Goal: Task Accomplishment & Management: Use online tool/utility

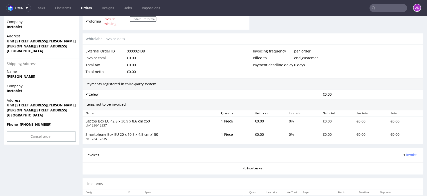
scroll to position [222, 0]
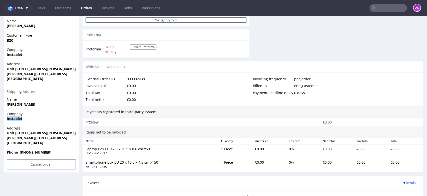
drag, startPoint x: 26, startPoint y: 118, endPoint x: 2, endPoint y: 120, distance: 23.9
click at [2, 120] on div "Order R855588140 (000002438) 13.08.2025 02:56 PM Mark this order as problematic…" at bounding box center [213, 27] width 427 height 443
copy strong "Inctablet"
drag, startPoint x: 15, startPoint y: 132, endPoint x: 79, endPoint y: 134, distance: 64.1
click at [79, 134] on div "Order R855588140 (000002438) 13.08.2025 02:56 PM Mark this order as problematic…" at bounding box center [213, 27] width 427 height 443
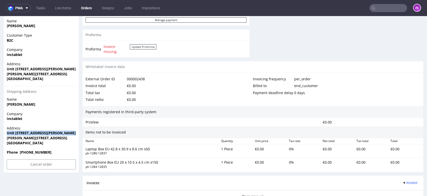
copy strong "Unit 3 Newton Court Kelvin Drive Knowlh"
drag, startPoint x: 51, startPoint y: 137, endPoint x: 6, endPoint y: 137, distance: 45.6
click at [6, 137] on div "Address Unit 3 Newton Court Kelvin Drive Knowlhill Milton Keynes MK5 8NH United…" at bounding box center [41, 137] width 75 height 24
copy strong "Milton Keynes MK5 8NH"
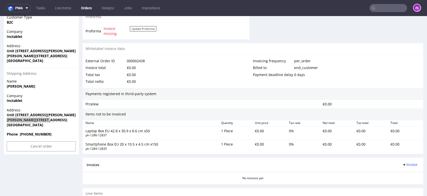
scroll to position [250, 0]
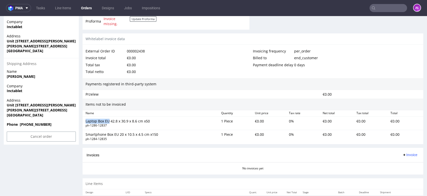
drag, startPoint x: 82, startPoint y: 120, endPoint x: 108, endPoint y: 120, distance: 26.0
click at [108, 120] on div "Laptop Box EU 42.8 x 30.9 x 8.6 cm x50 ph-1286-12837 1 Piece €0.00 0 % €0.00 €0…" at bounding box center [253, 122] width 341 height 13
copy div "Laptop Box EU"
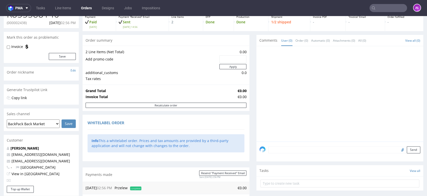
scroll to position [0, 0]
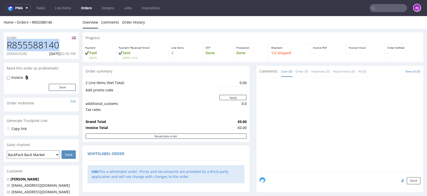
drag, startPoint x: 58, startPoint y: 42, endPoint x: 5, endPoint y: 48, distance: 53.2
click at [5, 48] on div "R855588140 (000002438) 13.08.2025 02:56 PM" at bounding box center [41, 49] width 75 height 19
copy h1 "R855588140"
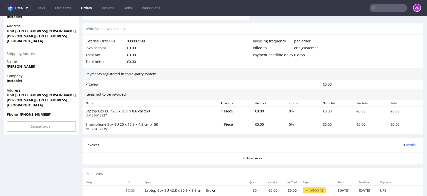
scroll to position [278, 0]
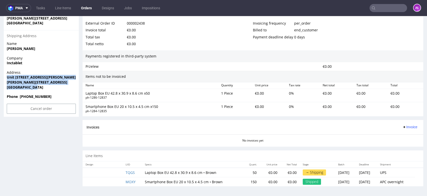
drag, startPoint x: 37, startPoint y: 87, endPoint x: 6, endPoint y: 78, distance: 32.3
click at [6, 78] on div "Address Unit 3 Newton Court Kelvin Drive Knowlhill Milton Keynes MK5 8NH United…" at bounding box center [41, 82] width 75 height 24
copy p "Unit 3 Newton Court Kelvin Drive Knowlhill Milton Keynes MK5 8NH United Kingdom"
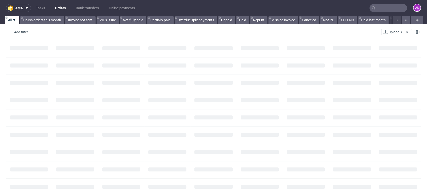
click at [384, 6] on input "text" at bounding box center [389, 8] width 38 height 8
paste input "R498016157"
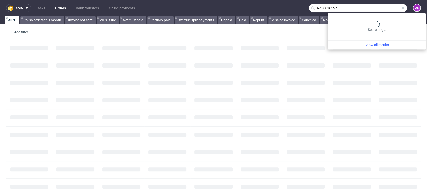
type input "R498016157"
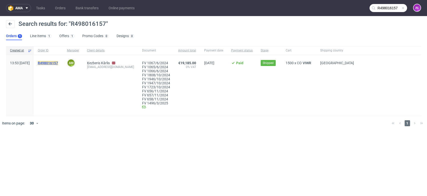
click at [58, 64] on mark "R498016157" at bounding box center [48, 63] width 20 height 4
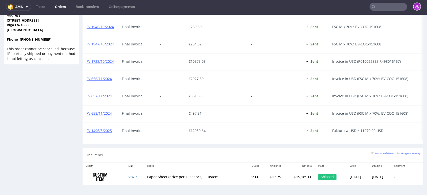
click at [392, 9] on input "text" at bounding box center [389, 7] width 38 height 8
paste input "FV 129/8/2025"
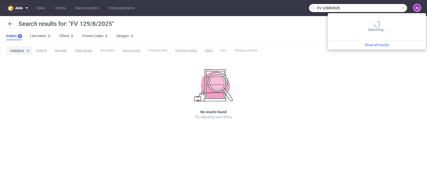
click at [392, 5] on input "FV 129/8/2025" at bounding box center [358, 8] width 98 height 8
drag, startPoint x: 380, startPoint y: 9, endPoint x: 299, endPoint y: 5, distance: 81.4
click at [299, 5] on nav "ama Tasks Orders Bank transfers Online payments FV 129/8/2025 AŁ" at bounding box center [213, 8] width 427 height 16
paste input "R498016157"
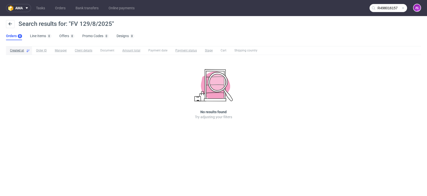
type input "R498016157"
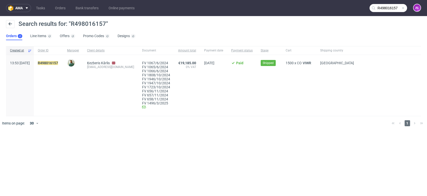
click at [58, 63] on mark "R498016157" at bounding box center [48, 63] width 20 height 4
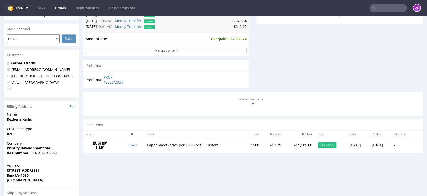
scroll to position [50, 0]
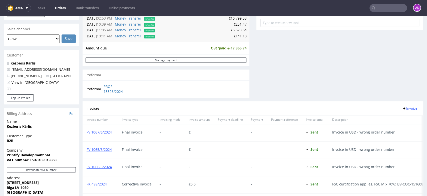
click at [403, 107] on span "Invoice" at bounding box center [410, 108] width 15 height 4
click at [405, 120] on span "Upload" at bounding box center [401, 119] width 24 height 5
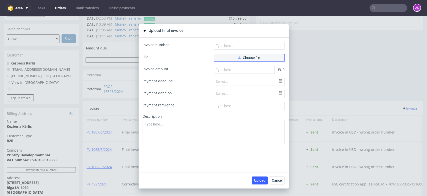
click at [251, 59] on span "Choose file" at bounding box center [250, 58] width 22 height 4
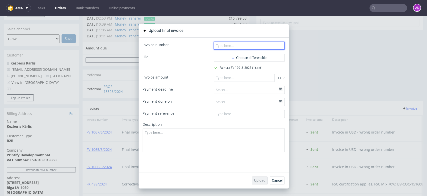
click at [251, 44] on input "text" at bounding box center [249, 46] width 71 height 8
paste input "FV 129/8/2025"
type input "FV 129/8/2025"
click at [273, 182] on button "Cancel" at bounding box center [277, 180] width 15 height 8
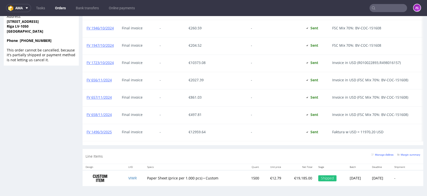
scroll to position [432, 0]
click at [107, 129] on link "FV 1496/3/2025" at bounding box center [99, 131] width 25 height 5
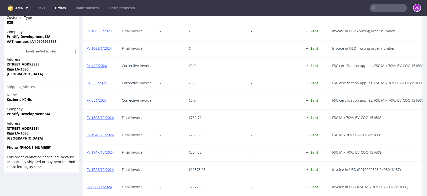
scroll to position [238, 0]
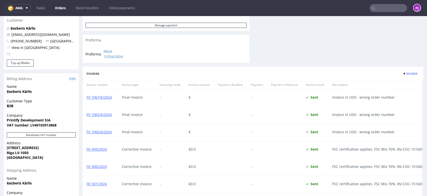
click at [403, 74] on span "Invoice" at bounding box center [410, 73] width 15 height 4
click at [401, 87] on span "Upload" at bounding box center [401, 85] width 24 height 5
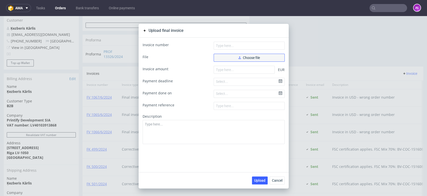
click at [230, 56] on button "Choose file" at bounding box center [249, 58] width 71 height 8
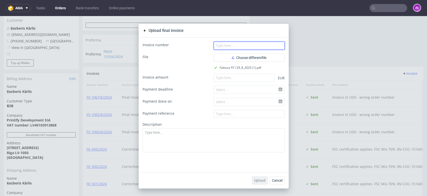
click at [251, 47] on input "text" at bounding box center [249, 46] width 71 height 8
paste input "FV 129/8/2025"
type input "FV 129/8/2025"
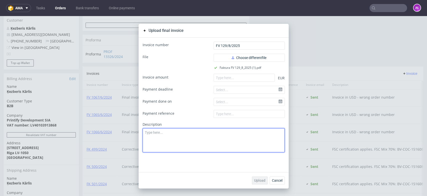
click at [230, 129] on textarea at bounding box center [214, 140] width 142 height 24
paste textarea "7 316,67"
type textarea "7 316,67"
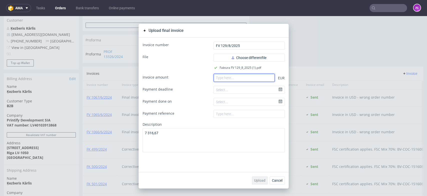
click at [232, 74] on input "number" at bounding box center [244, 78] width 61 height 8
type input "6330.99"
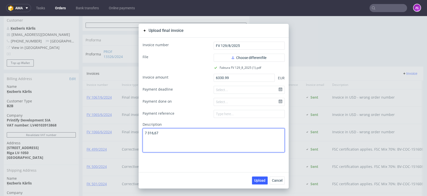
click at [218, 133] on textarea "7 316,67" at bounding box center [214, 140] width 142 height 24
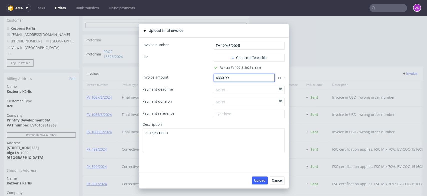
drag, startPoint x: 231, startPoint y: 80, endPoint x: 211, endPoint y: 79, distance: 19.6
click at [214, 79] on input "6330.99" at bounding box center [244, 78] width 61 height 8
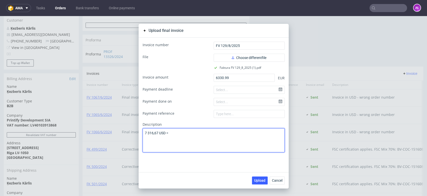
click at [203, 136] on textarea "7 316,67 USD =" at bounding box center [214, 140] width 142 height 24
paste textarea "6330,99"
type textarea "7 316,67 USD = 6330,99 EUR (kurs NBP z dnia 4.08.25)"
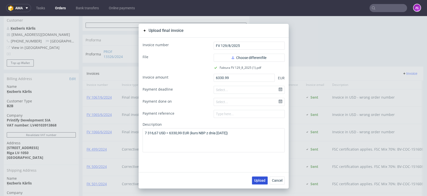
click at [254, 179] on span "Upload" at bounding box center [259, 180] width 11 height 4
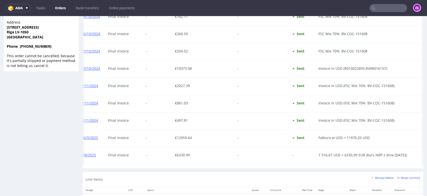
scroll to position [0, 29]
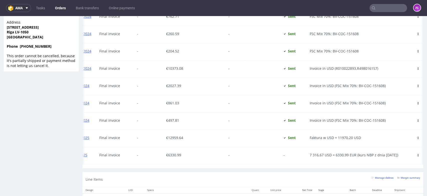
click at [417, 156] on icon at bounding box center [418, 154] width 3 height 3
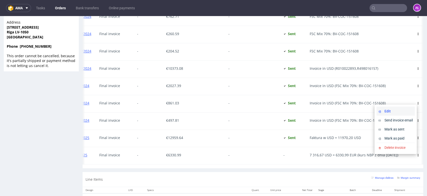
click at [390, 112] on span "Edit" at bounding box center [398, 110] width 30 height 5
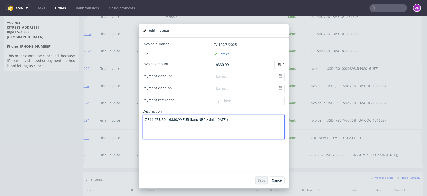
click at [143, 121] on textarea "7 316,67 USD = 6330,99 EUR (kurs NBP z dnia [DATE])" at bounding box center [214, 127] width 142 height 24
type textarea "Invoice in USD - 316,67 USD = 6330,99 EUR (kurs NBP z dnia 4.08.25)"
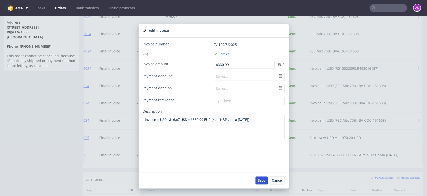
click at [260, 181] on span "Save" at bounding box center [262, 180] width 8 height 4
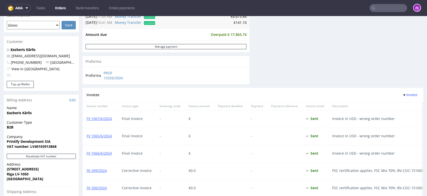
scroll to position [167, 0]
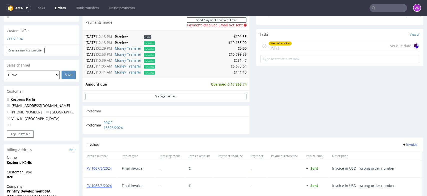
click at [278, 41] on div "Need information" at bounding box center [280, 43] width 23 height 4
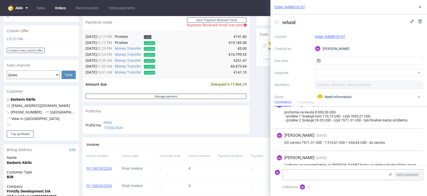
scroll to position [16, 0]
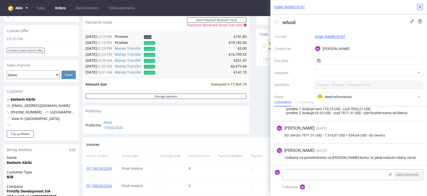
click at [419, 8] on icon at bounding box center [420, 7] width 4 height 4
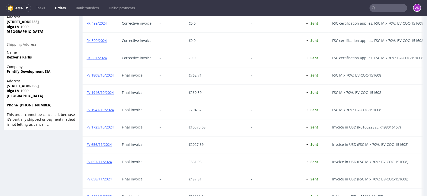
scroll to position [417, 0]
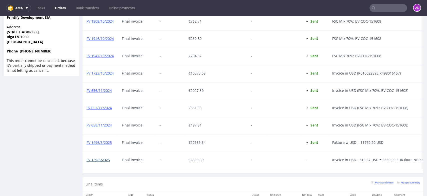
click at [92, 162] on link "FV 129/8/2025" at bounding box center [98, 159] width 23 height 5
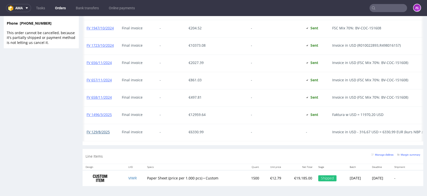
scroll to position [0, 50]
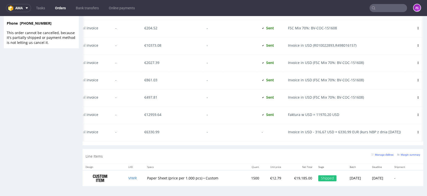
click at [418, 131] on use at bounding box center [418, 131] width 1 height 3
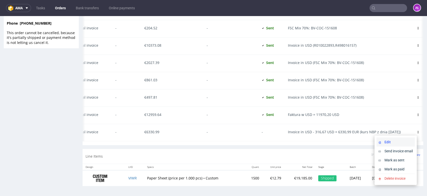
click at [405, 141] on span "Edit" at bounding box center [398, 141] width 30 height 5
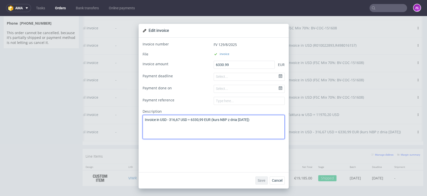
click at [168, 119] on textarea "Invoice in USD - 316,67 USD = 6330,99 EUR (kurs NBP z dnia 4.08.25)" at bounding box center [214, 127] width 142 height 24
type textarea "Invoice in USD - 7316,67 USD = 6330,99 EUR (kurs NBP z dnia [DATE])"
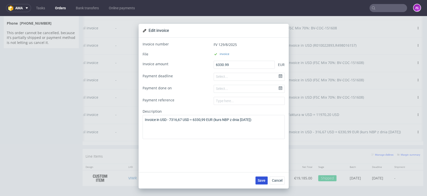
click at [261, 178] on span "Save" at bounding box center [262, 180] width 8 height 4
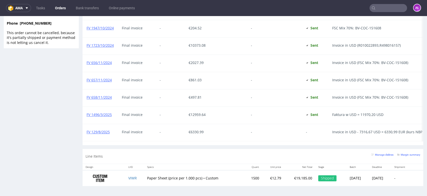
scroll to position [422, 0]
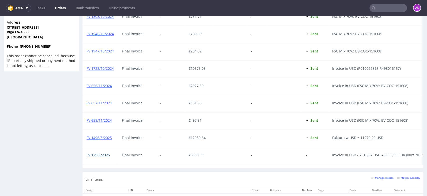
click at [102, 156] on link "FV 129/8/2025" at bounding box center [98, 154] width 23 height 5
click at [100, 156] on link "FV 129/8/2025" at bounding box center [98, 154] width 23 height 5
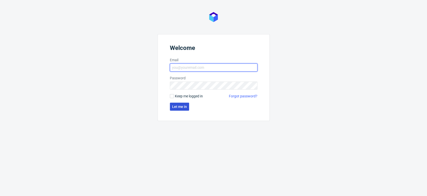
type input "[PERSON_NAME][EMAIL_ADDRESS][DOMAIN_NAME]"
click at [187, 103] on button "Let me in" at bounding box center [179, 106] width 19 height 8
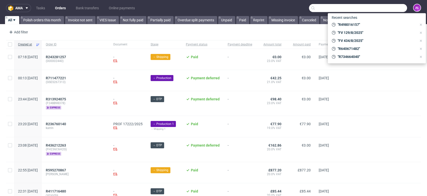
click at [377, 8] on input "text" at bounding box center [358, 8] width 98 height 8
paste input "FV 1402/7/2025"
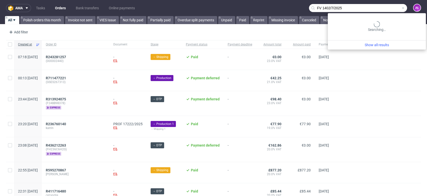
type input "FV 1402/7/2025"
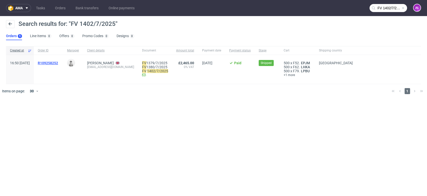
click at [58, 64] on span "R109258252" at bounding box center [48, 63] width 20 height 4
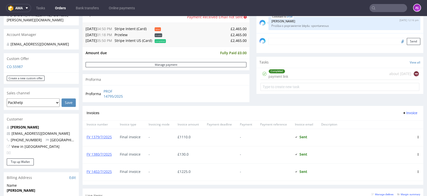
scroll to position [222, 0]
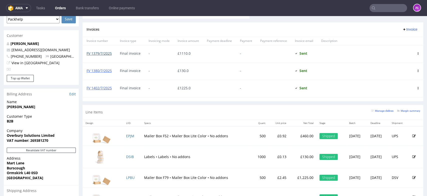
click at [110, 54] on link "FV 1379/7/2025" at bounding box center [99, 53] width 25 height 5
click at [104, 69] on link "FV 1380/7/2025" at bounding box center [99, 70] width 25 height 5
click at [106, 87] on link "FV 1402/7/2025" at bounding box center [99, 87] width 25 height 5
click at [106, 54] on link "FV 1379/7/2025" at bounding box center [99, 53] width 25 height 5
click at [403, 28] on span "Invoice" at bounding box center [410, 29] width 15 height 4
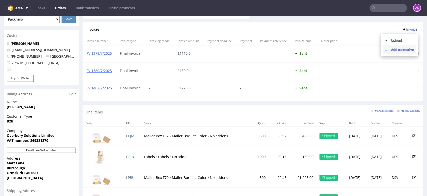
click at [403, 50] on span "Add corrective" at bounding box center [401, 49] width 25 height 5
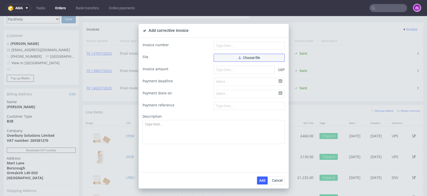
click at [254, 56] on span "Choose file" at bounding box center [250, 58] width 22 height 4
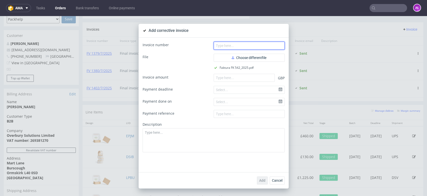
click at [243, 45] on input "text" at bounding box center [249, 46] width 71 height 8
paste input "FK 542/2025"
type input "FK 542/2025"
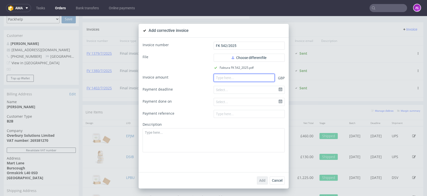
click at [232, 77] on input "number" at bounding box center [244, 78] width 61 height 8
type input "0"
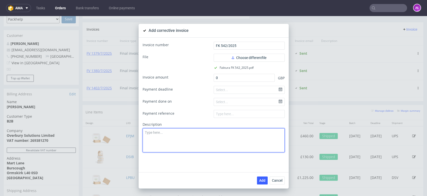
paste textarea "Incorrect EORI number applie"
click at [188, 138] on textarea "Incorrect EORI number applie" at bounding box center [214, 140] width 142 height 24
type textarea "Incorrect EORI number applied"
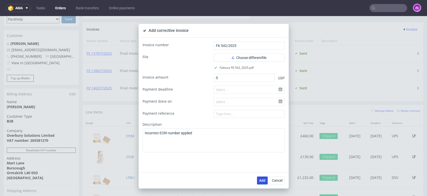
click at [260, 181] on span "Add" at bounding box center [262, 180] width 6 height 4
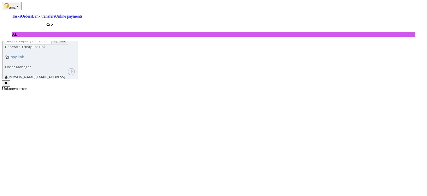
scroll to position [31, 0]
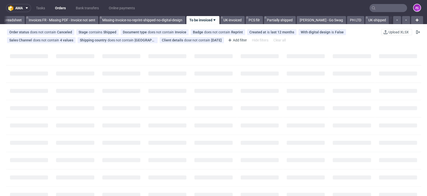
scroll to position [0, 839]
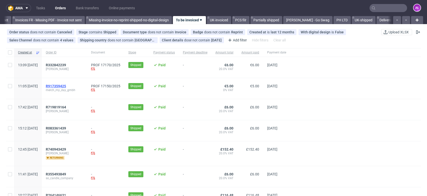
click at [66, 85] on span "R917359425" at bounding box center [56, 86] width 20 height 4
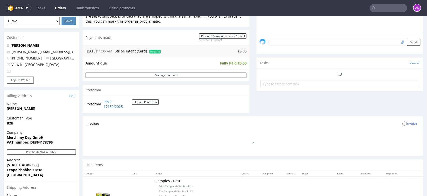
scroll to position [139, 0]
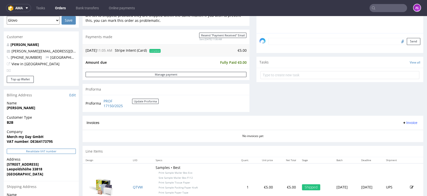
click at [66, 152] on button "Revalidate VAT number" at bounding box center [41, 150] width 69 height 5
click at [403, 122] on span "Invoice" at bounding box center [410, 122] width 15 height 4
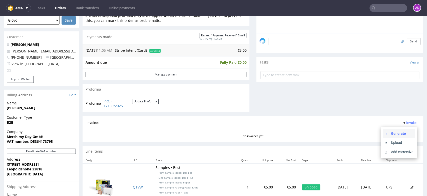
click at [405, 132] on span "Generate" at bounding box center [401, 132] width 24 height 5
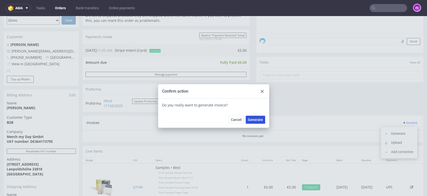
click at [254, 118] on span "Generate" at bounding box center [255, 120] width 15 height 4
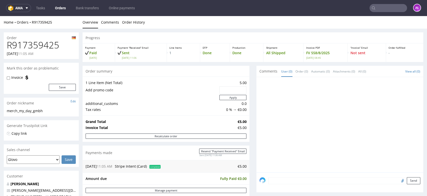
scroll to position [167, 0]
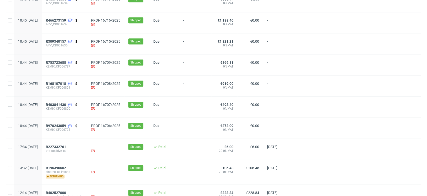
scroll to position [334, 0]
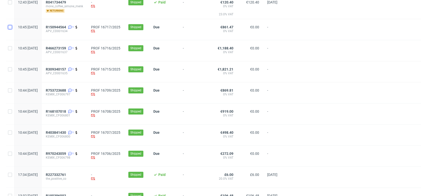
click at [9, 27] on input "checkbox" at bounding box center [10, 27] width 4 height 4
checkbox input "true"
click at [10, 48] on input "checkbox" at bounding box center [10, 48] width 4 height 4
checkbox input "true"
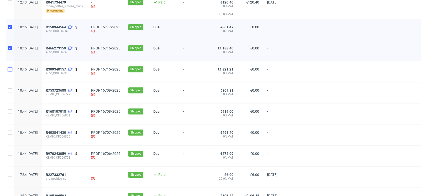
click at [9, 70] on input "checkbox" at bounding box center [10, 69] width 4 height 4
checkbox input "true"
click at [9, 90] on input "checkbox" at bounding box center [10, 90] width 4 height 4
checkbox input "true"
click at [12, 112] on input "checkbox" at bounding box center [10, 111] width 4 height 4
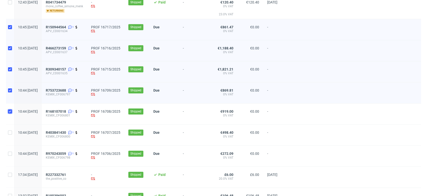
checkbox input "true"
click at [9, 132] on input "checkbox" at bounding box center [10, 132] width 4 height 4
checkbox input "true"
click at [8, 153] on div at bounding box center [10, 155] width 8 height 21
checkbox input "true"
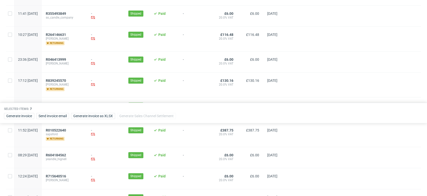
scroll to position [139, 0]
click at [95, 116] on span "Generate invoice as XLSX" at bounding box center [93, 116] width 40 height 4
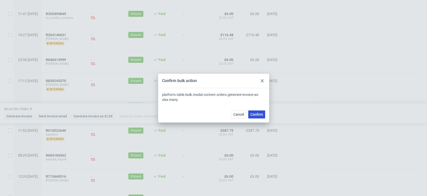
click at [257, 114] on span "Confirm" at bounding box center [257, 114] width 13 height 4
checkbox input "false"
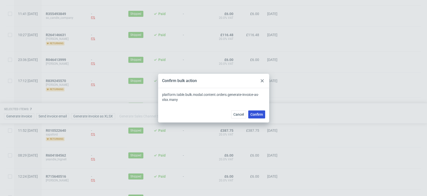
checkbox input "false"
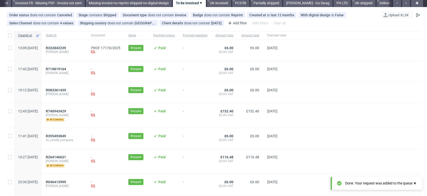
scroll to position [0, 0]
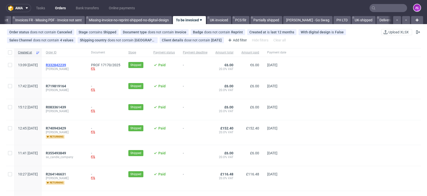
click at [66, 66] on span "R332842239" at bounding box center [56, 65] width 20 height 4
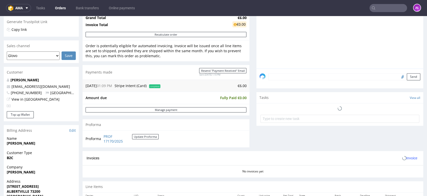
scroll to position [167, 0]
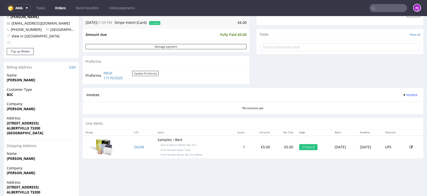
click at [403, 95] on span "Invoice" at bounding box center [410, 95] width 15 height 4
click at [403, 104] on span "Generate" at bounding box center [401, 105] width 24 height 5
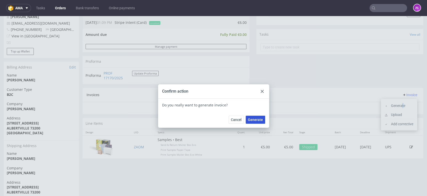
click at [254, 118] on span "Generate" at bounding box center [255, 120] width 15 height 4
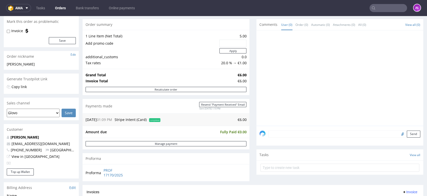
scroll to position [139, 0]
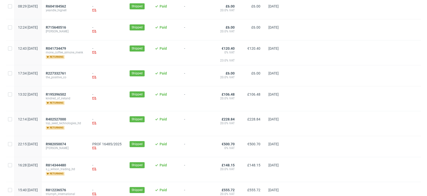
scroll to position [334, 0]
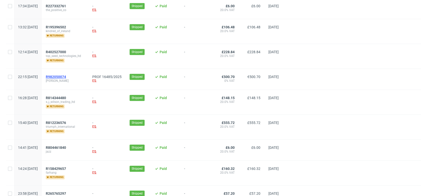
click at [66, 76] on span "R982050074" at bounding box center [56, 77] width 20 height 4
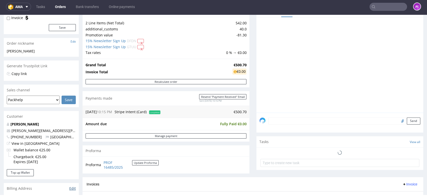
scroll to position [139, 0]
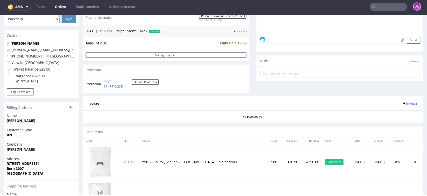
click at [403, 104] on span "Invoice" at bounding box center [410, 103] width 15 height 4
click at [405, 113] on span "Generate" at bounding box center [401, 113] width 24 height 5
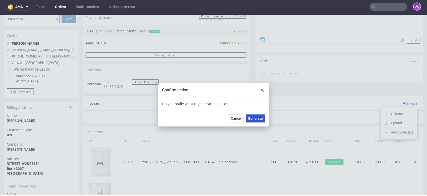
click at [253, 117] on span "Generate" at bounding box center [255, 118] width 15 height 4
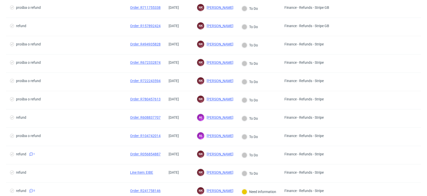
scroll to position [278, 0]
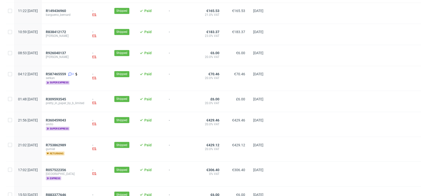
scroll to position [571, 0]
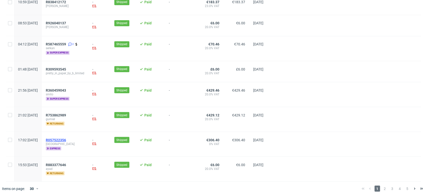
click at [66, 138] on span "R057522356" at bounding box center [56, 139] width 20 height 4
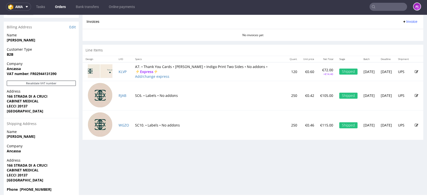
scroll to position [240, 0]
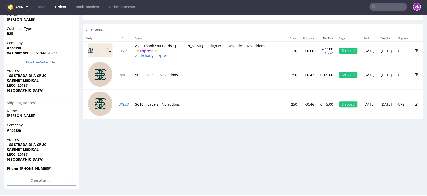
click at [66, 63] on button "Revalidate VAT number" at bounding box center [41, 62] width 69 height 5
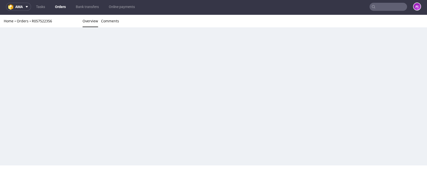
scroll to position [153, 0]
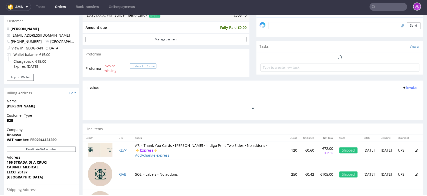
click at [141, 66] on button "Update Proforma" at bounding box center [143, 65] width 27 height 5
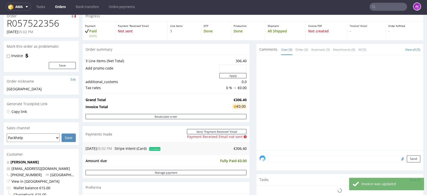
scroll to position [139, 0]
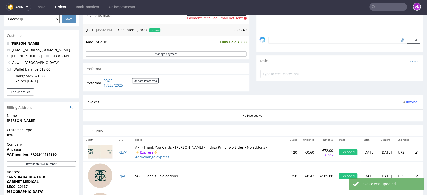
click at [403, 103] on span "Invoice" at bounding box center [410, 102] width 15 height 4
click at [403, 112] on span "Generate" at bounding box center [401, 112] width 24 height 5
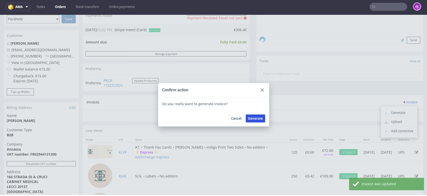
click at [262, 117] on button "Generate" at bounding box center [256, 118] width 20 height 8
